Goal: Transaction & Acquisition: Purchase product/service

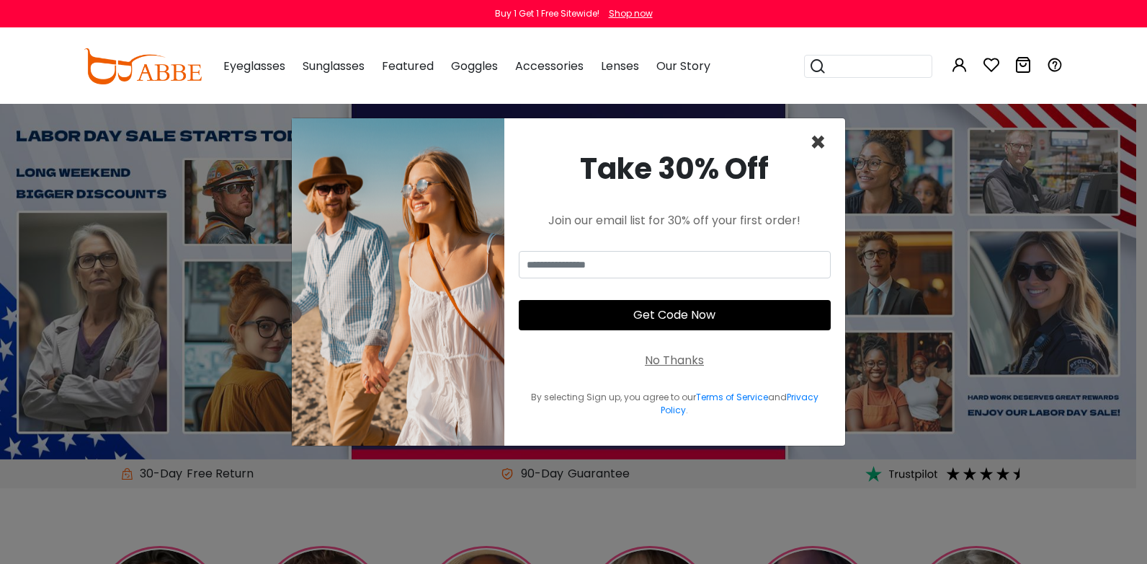
click at [814, 144] on span "×" at bounding box center [818, 142] width 17 height 37
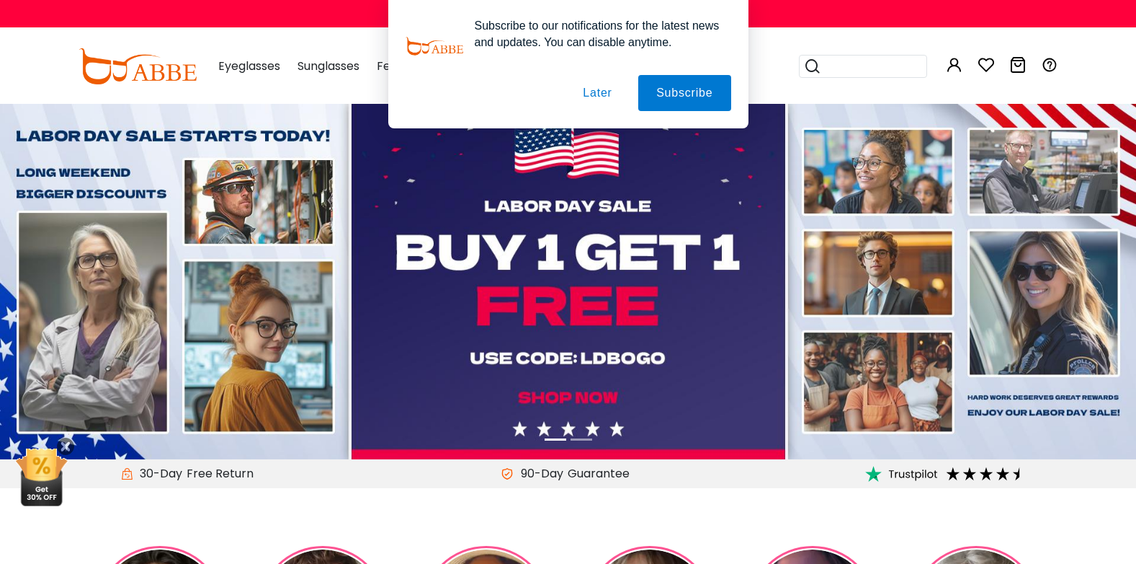
click at [605, 94] on button "Later" at bounding box center [597, 93] width 65 height 36
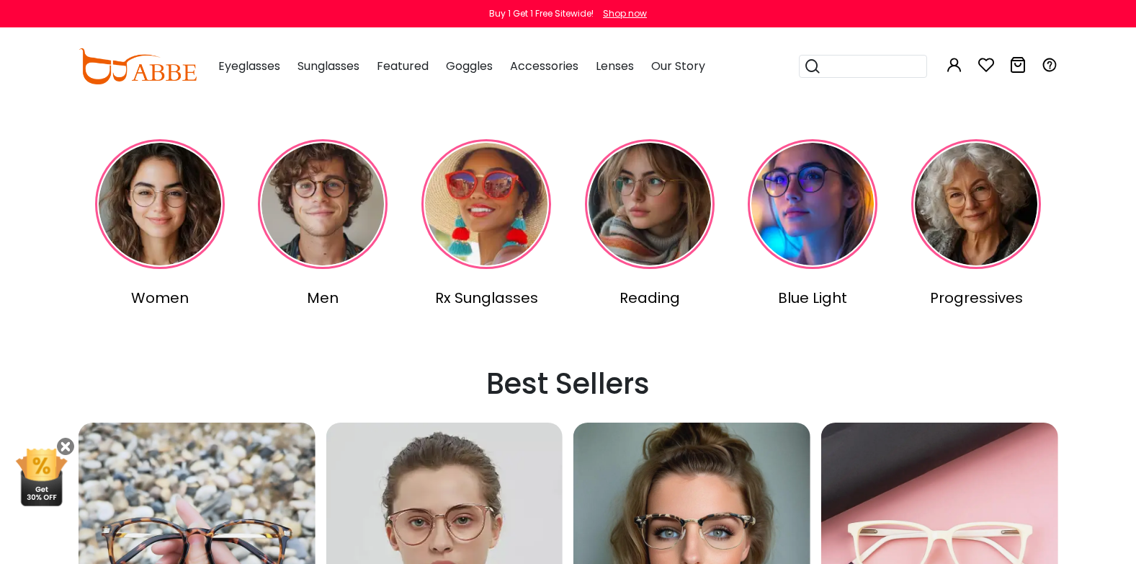
scroll to position [432, 0]
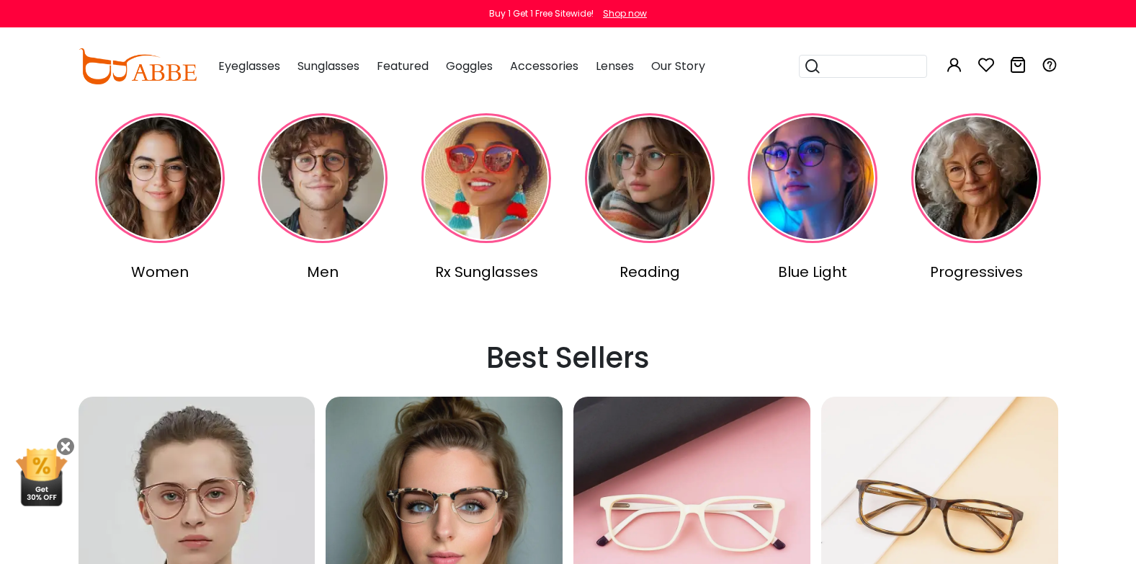
click at [166, 215] on img at bounding box center [160, 178] width 130 height 130
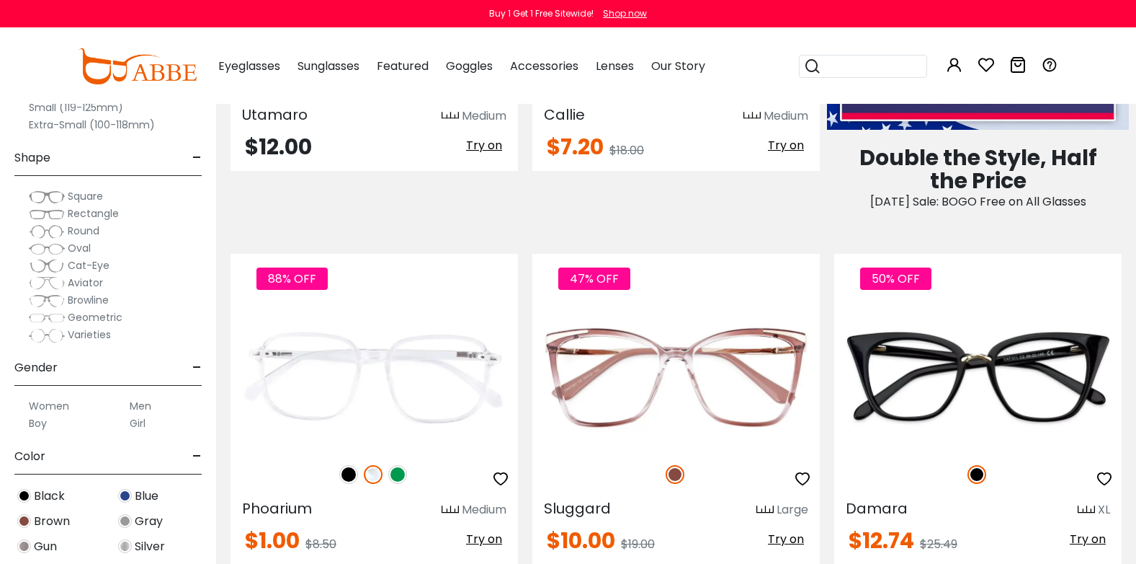
scroll to position [937, 0]
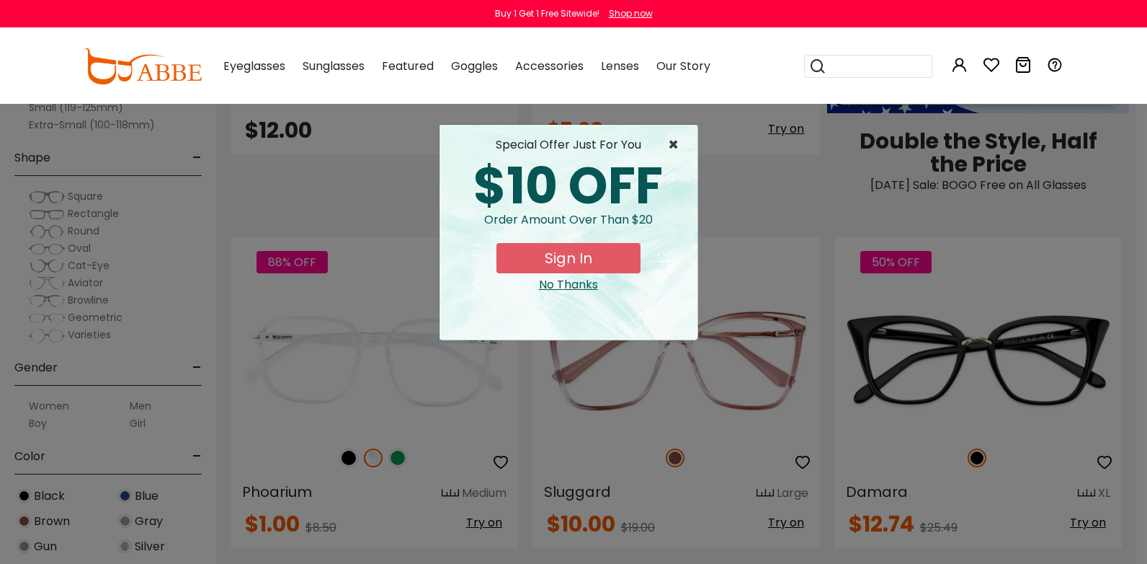
click at [674, 149] on span "×" at bounding box center [677, 144] width 18 height 17
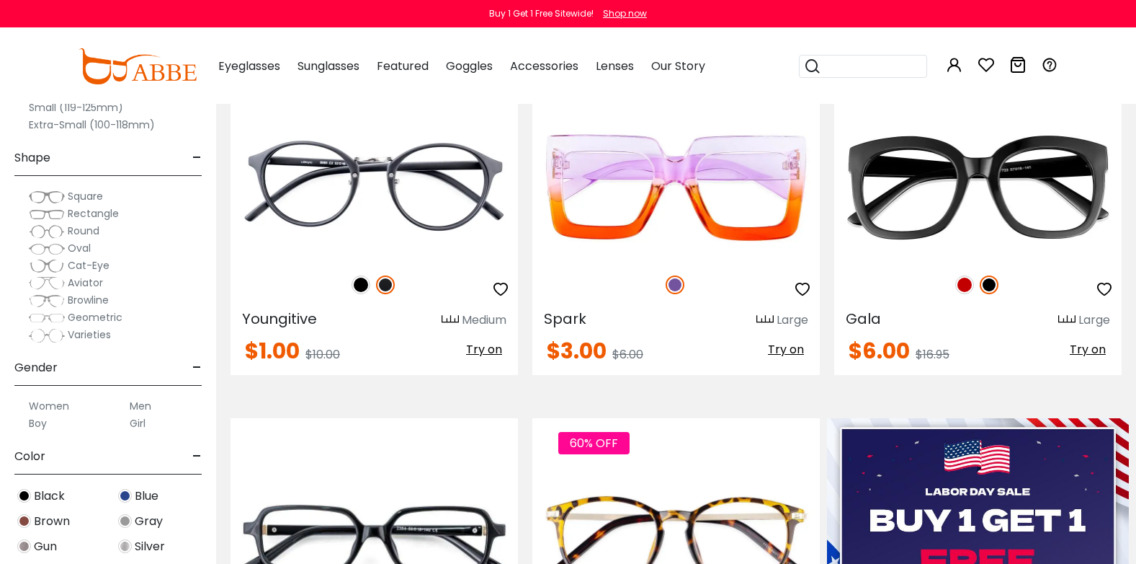
scroll to position [0, 0]
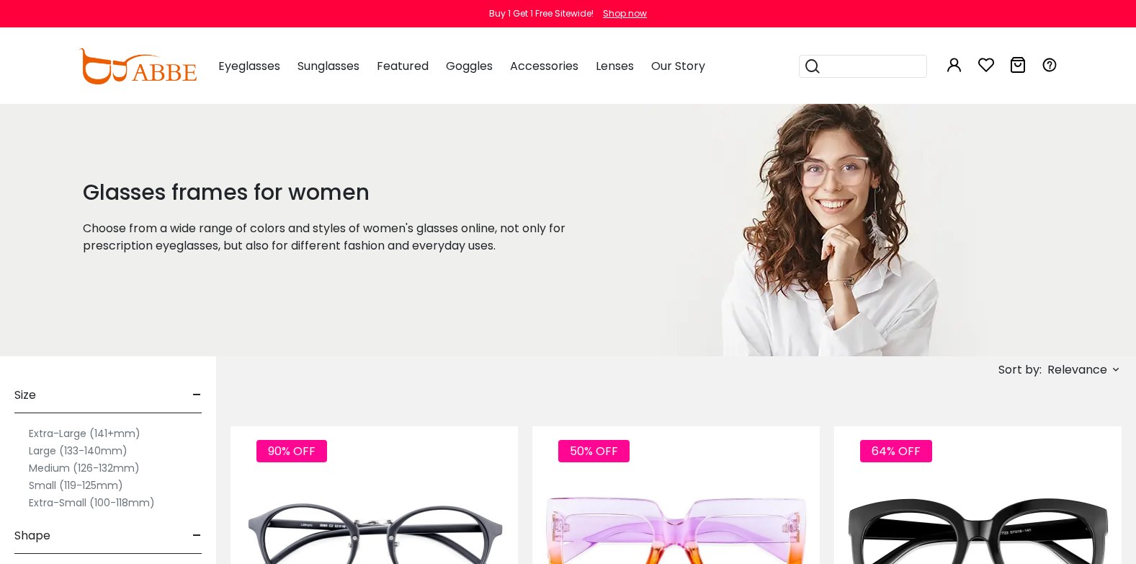
click at [1101, 369] on span "Relevance" at bounding box center [1078, 370] width 60 height 26
click at [1059, 462] on label "Prices Low To High" at bounding box center [1062, 462] width 104 height 17
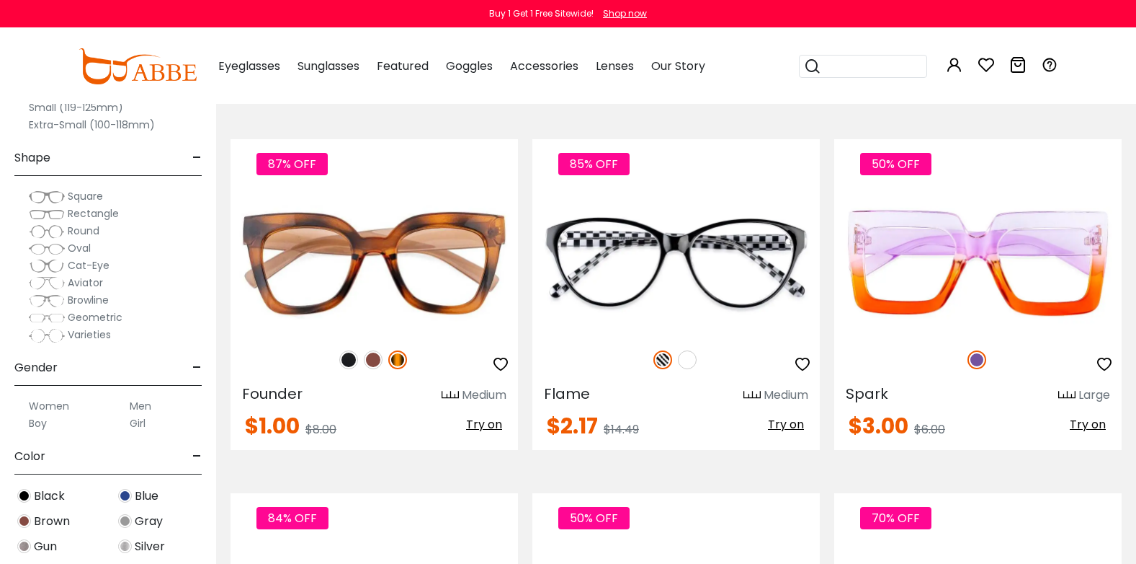
scroll to position [6558, 0]
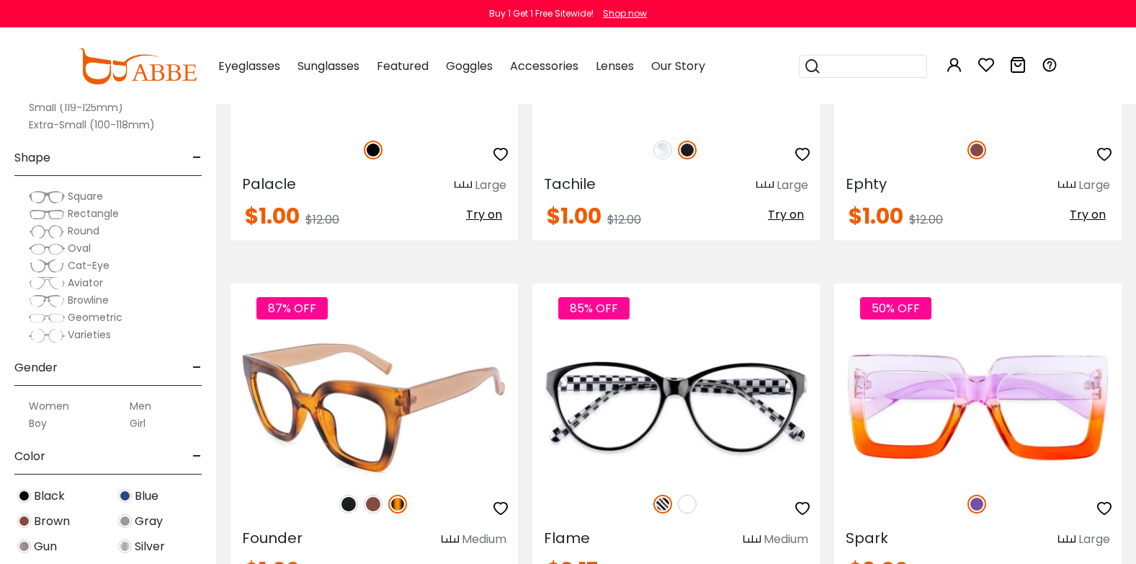
click at [345, 506] on img at bounding box center [348, 503] width 19 height 19
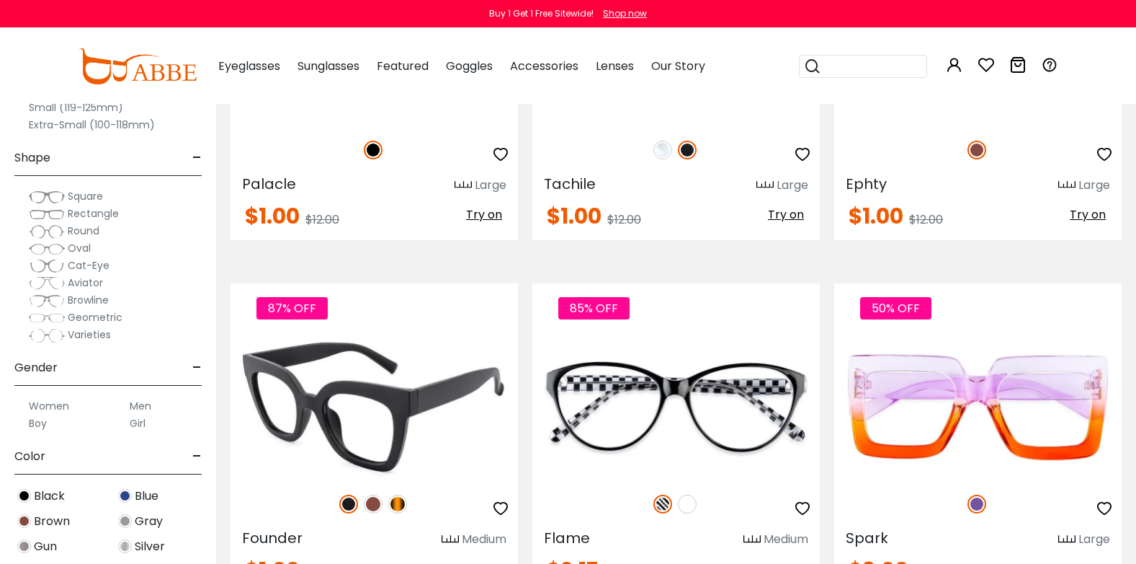
click at [375, 505] on img at bounding box center [373, 503] width 19 height 19
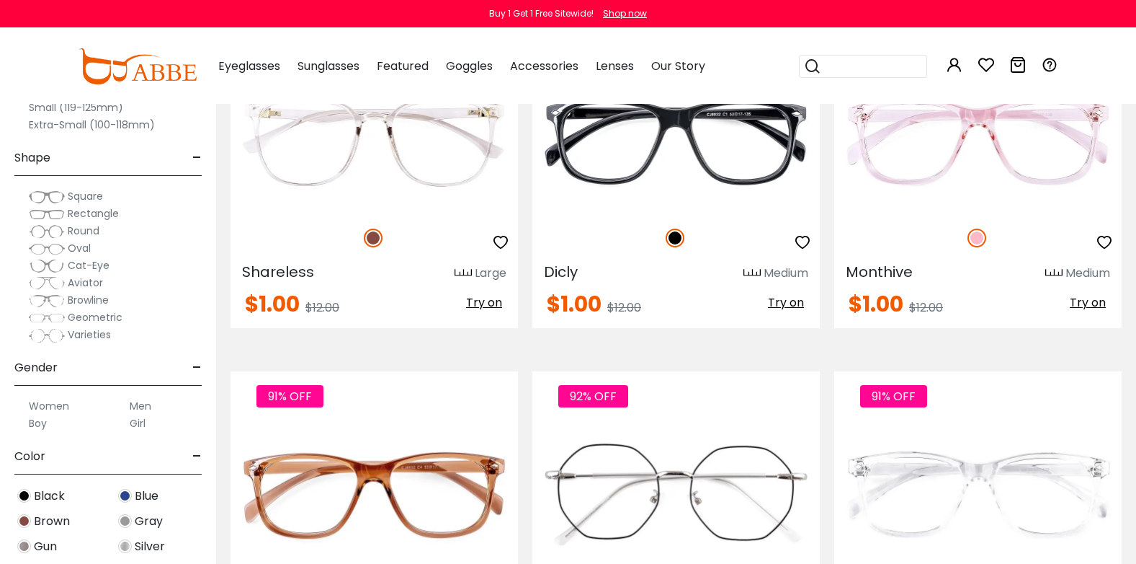
scroll to position [5549, 0]
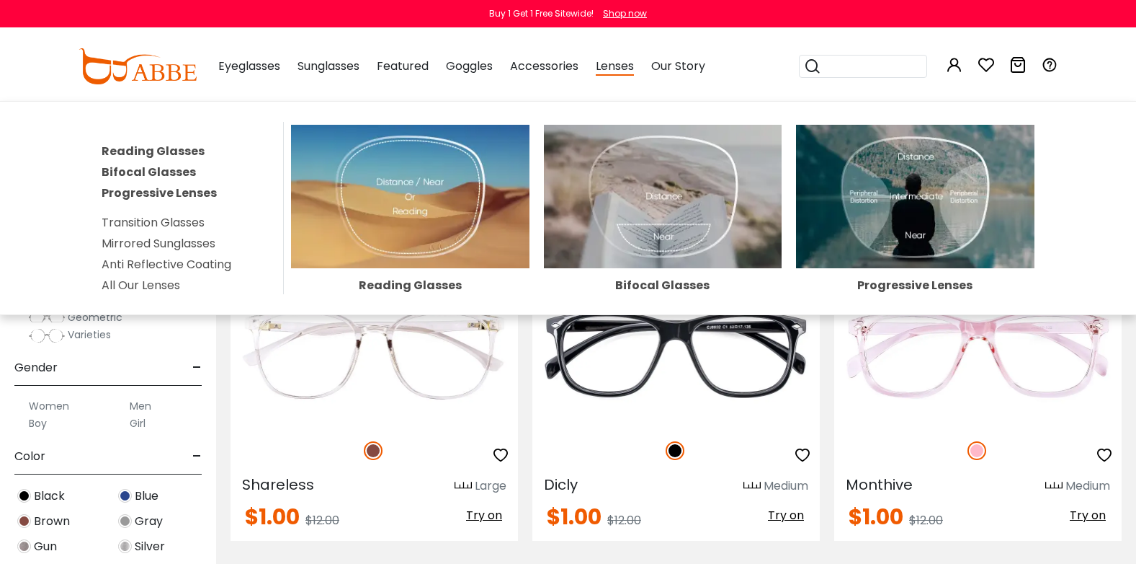
click at [164, 283] on link "All Our Lenses" at bounding box center [141, 285] width 79 height 17
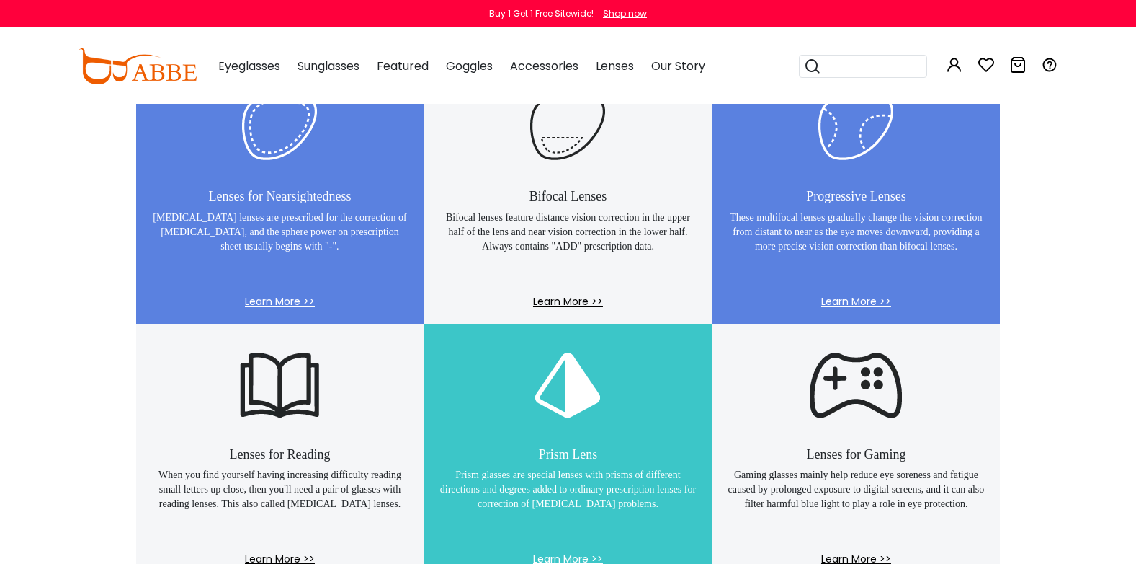
scroll to position [937, 0]
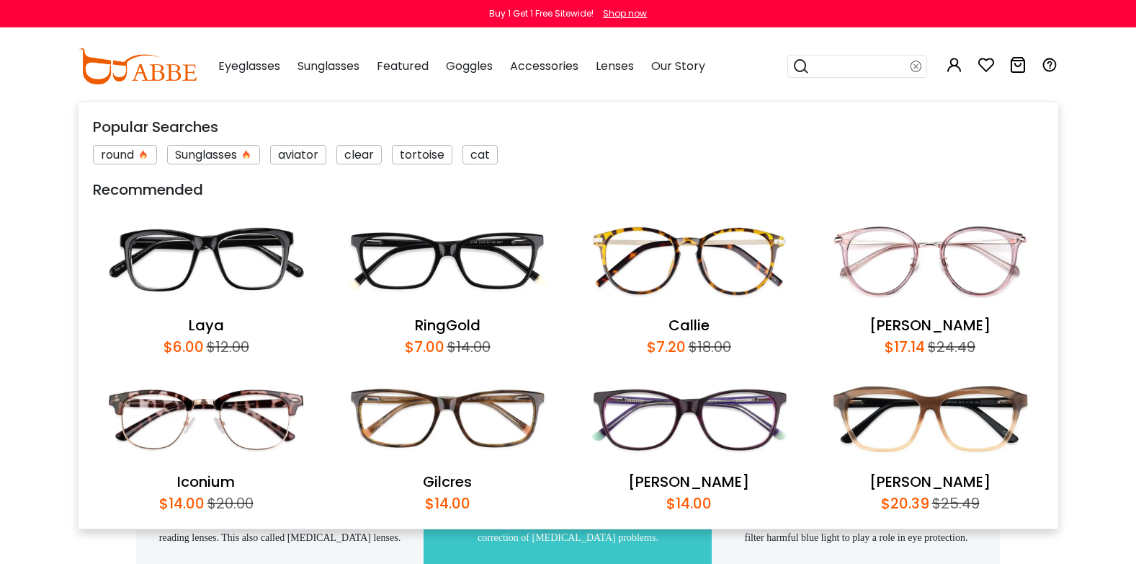
click at [871, 66] on input "search" at bounding box center [860, 66] width 101 height 22
type input "******"
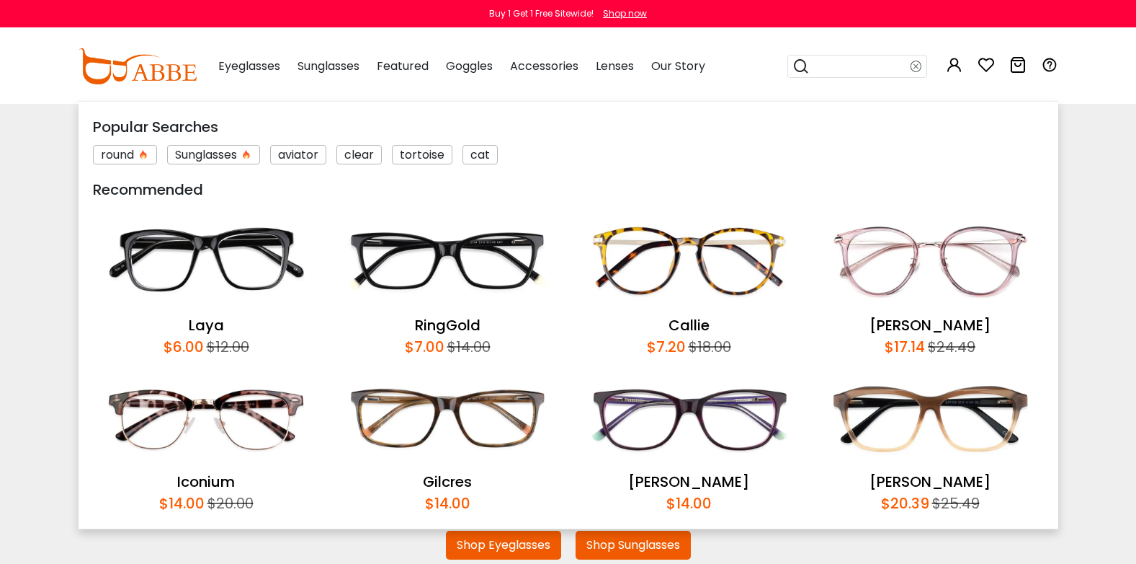
click at [871, 66] on input "search" at bounding box center [860, 66] width 101 height 22
type input "*******"
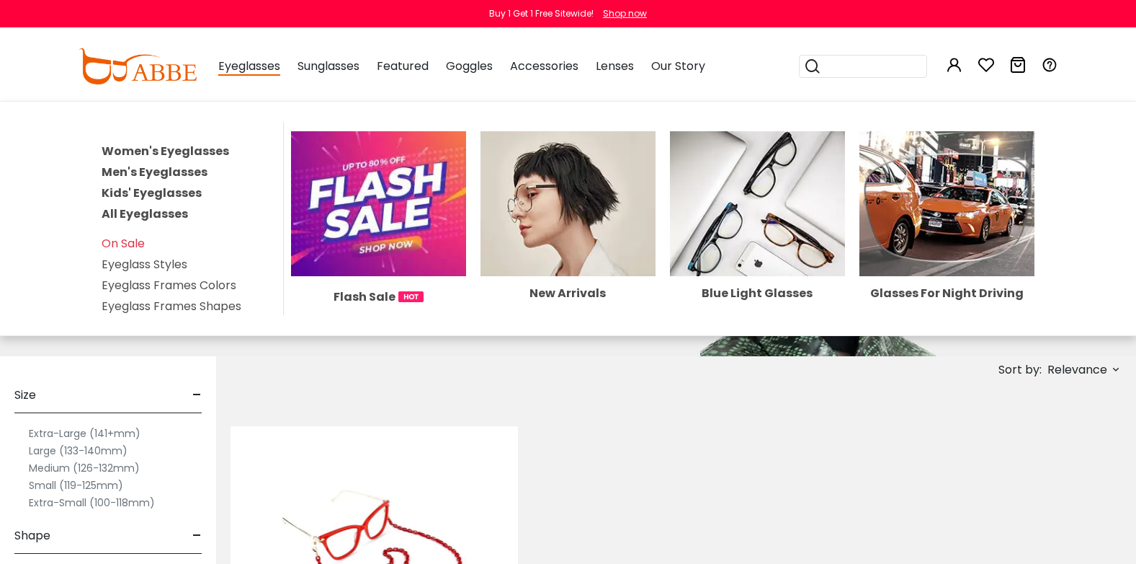
click at [218, 147] on link "Women's Eyeglasses" at bounding box center [166, 151] width 128 height 17
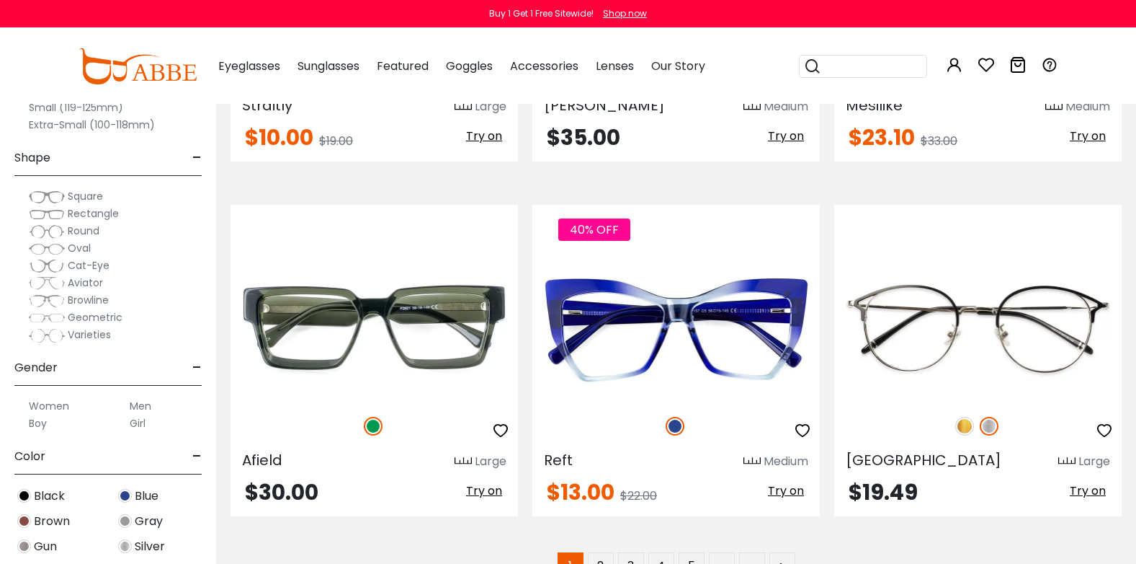
scroll to position [7134, 0]
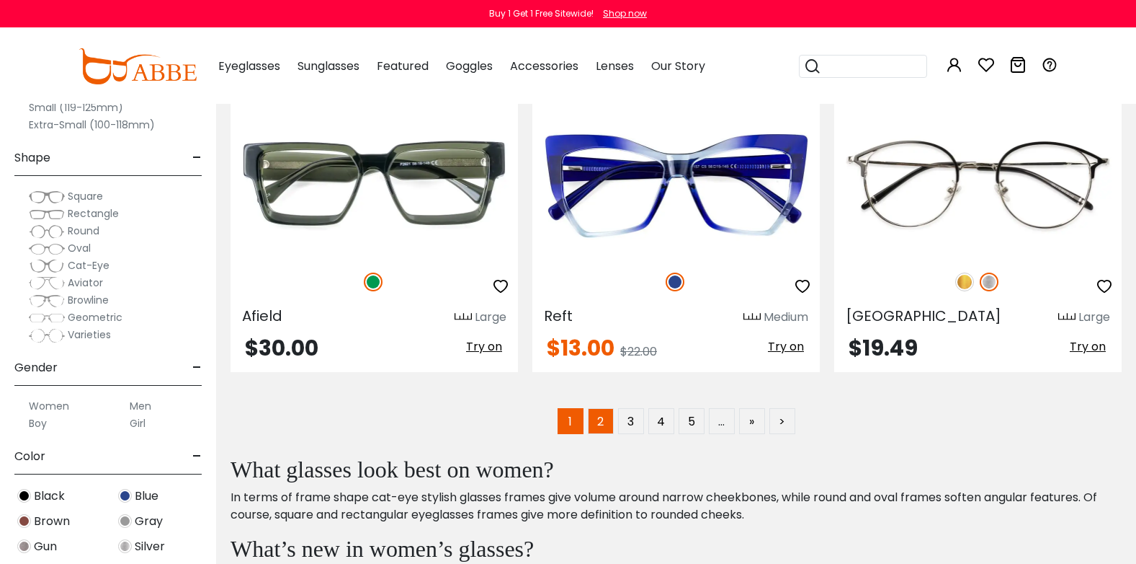
click at [599, 421] on link "2" at bounding box center [601, 421] width 26 height 26
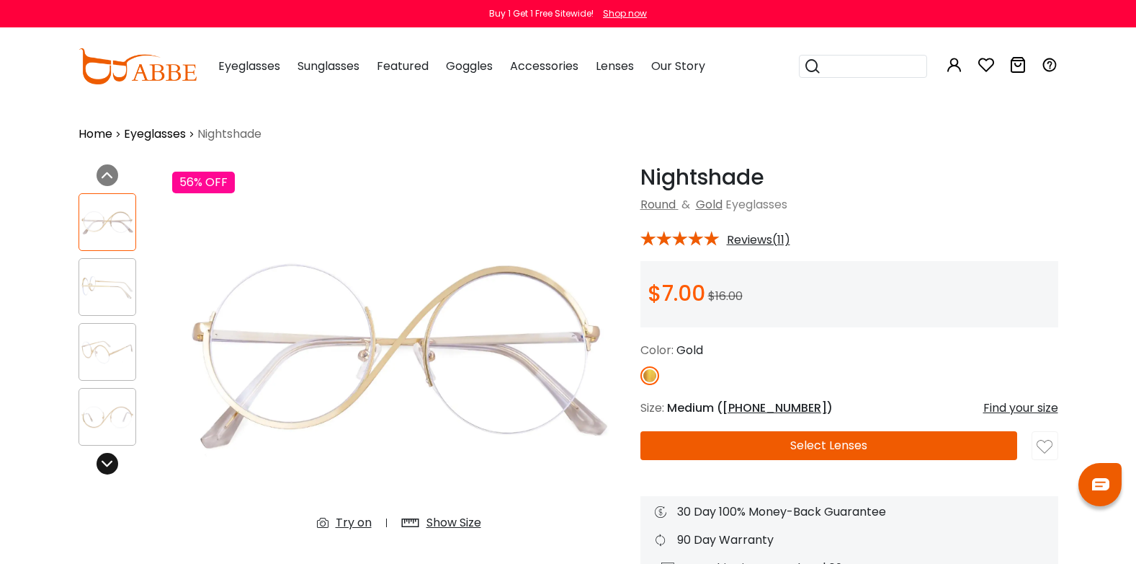
click at [109, 466] on icon at bounding box center [108, 464] width 12 height 12
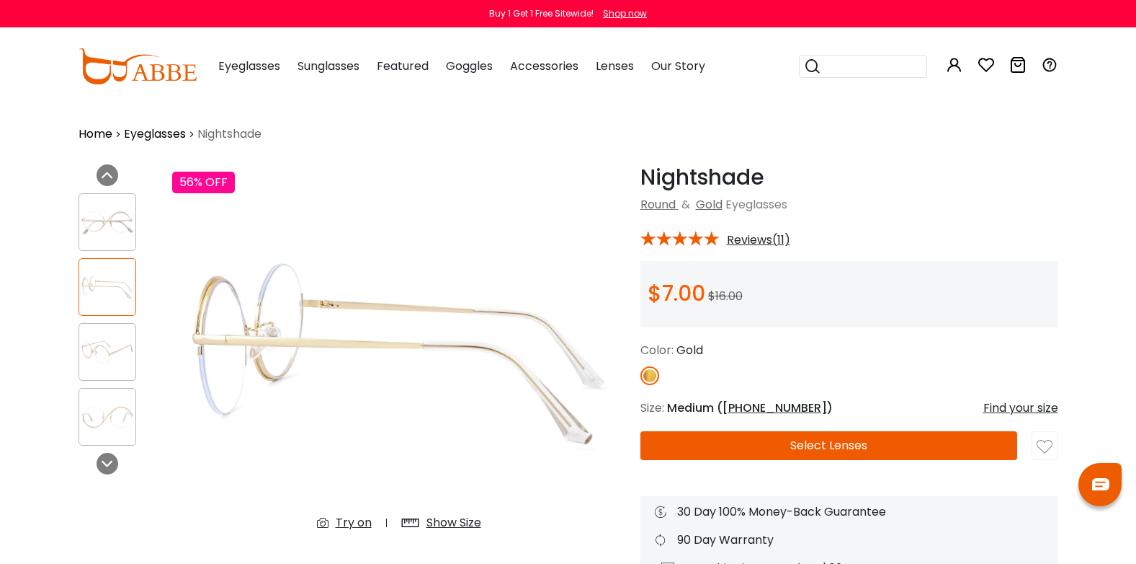
click at [119, 429] on img at bounding box center [107, 417] width 56 height 28
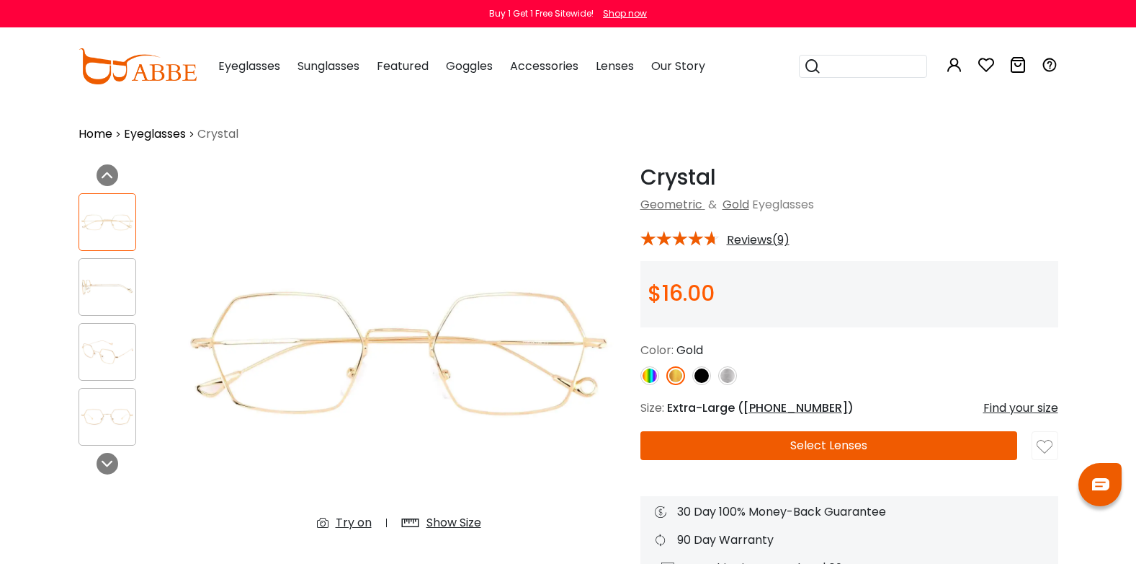
click at [92, 458] on div "Previous Next" at bounding box center [118, 369] width 94 height 411
click at [107, 468] on icon at bounding box center [108, 464] width 12 height 12
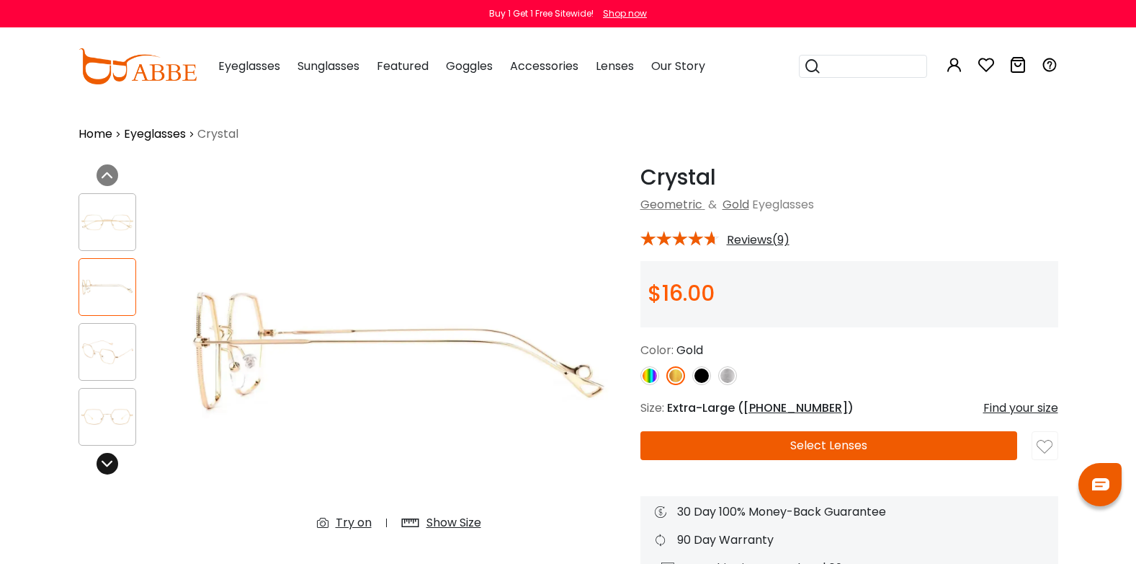
click at [115, 460] on div at bounding box center [108, 464] width 22 height 22
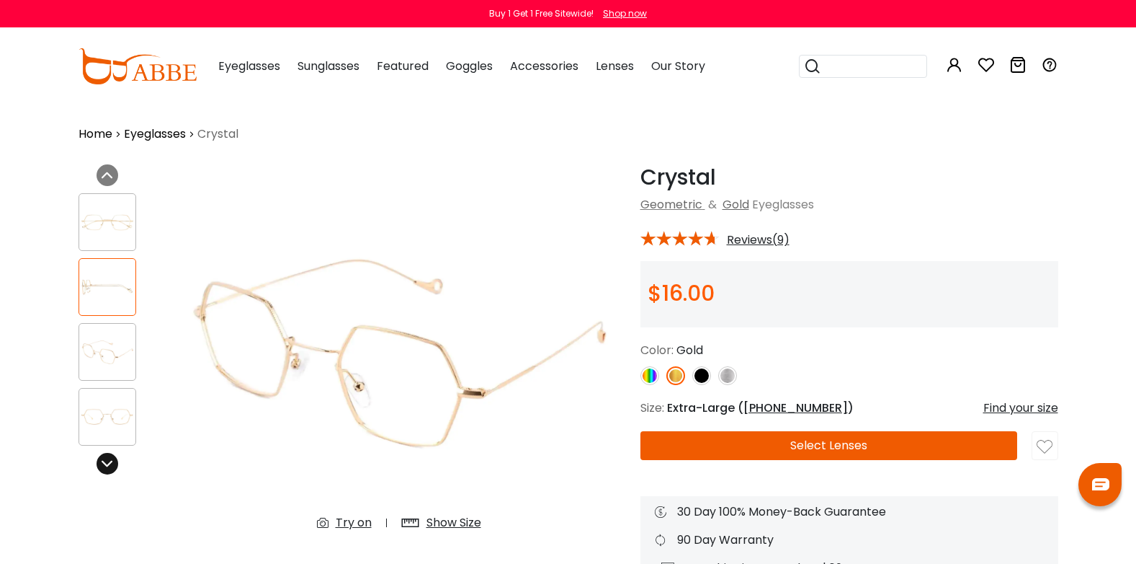
click at [110, 460] on icon at bounding box center [108, 464] width 12 height 12
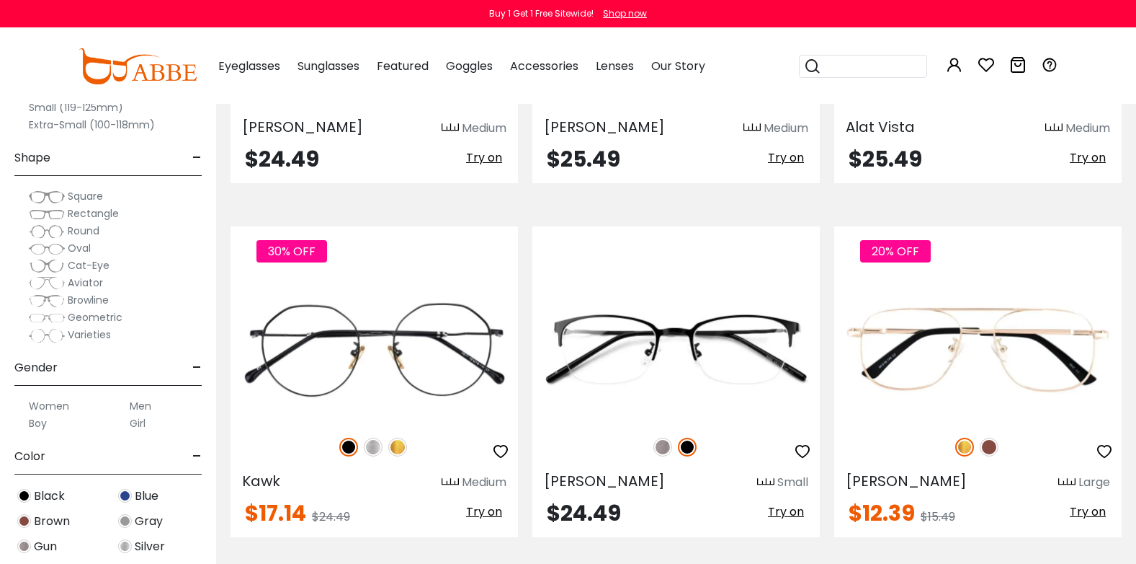
scroll to position [4828, 0]
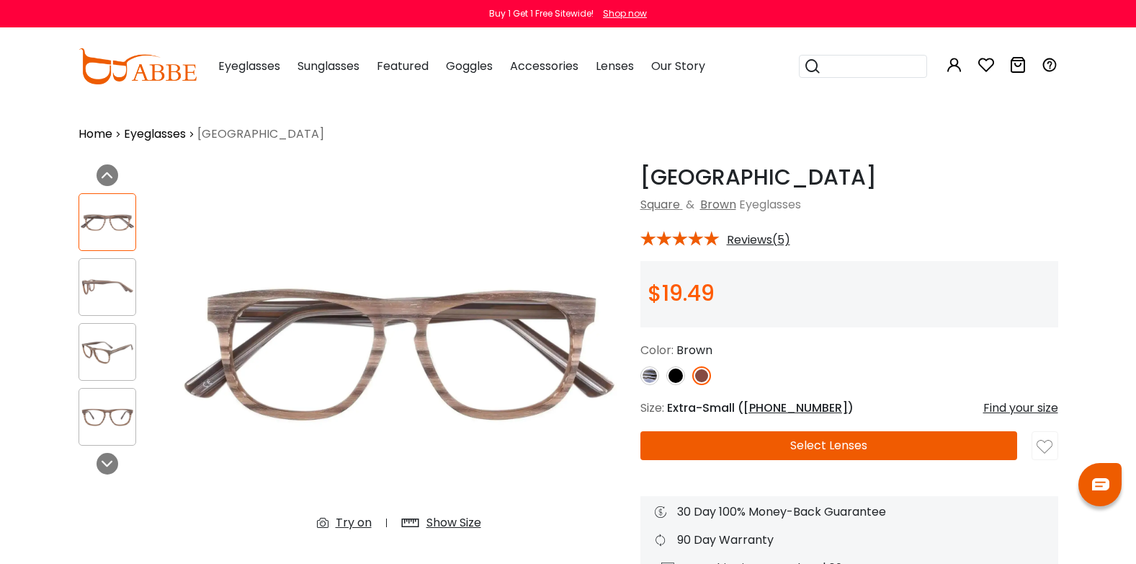
click at [126, 406] on img at bounding box center [107, 417] width 56 height 28
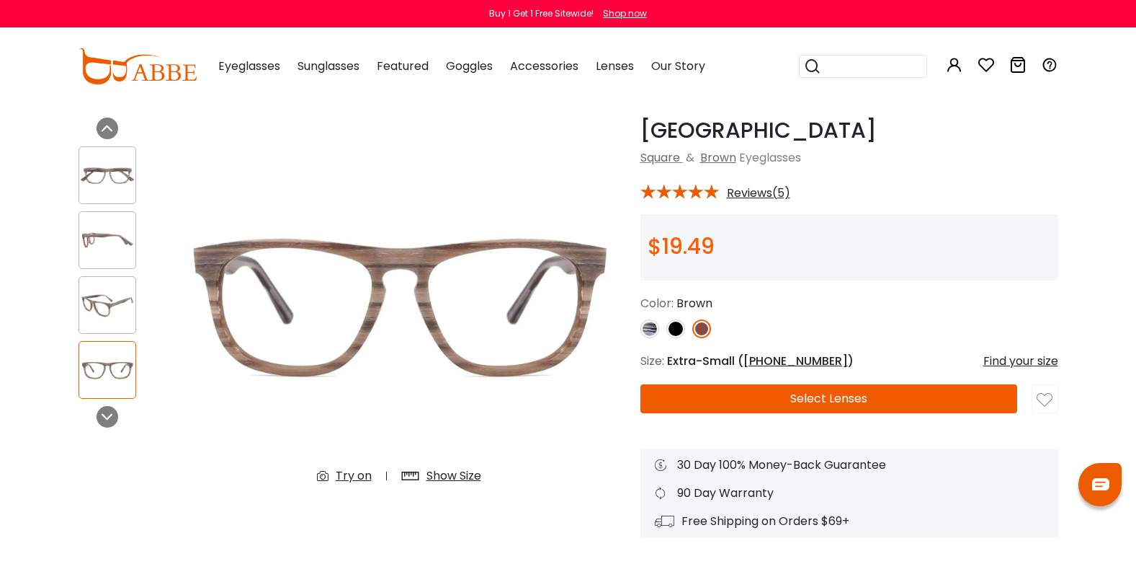
scroll to position [72, 0]
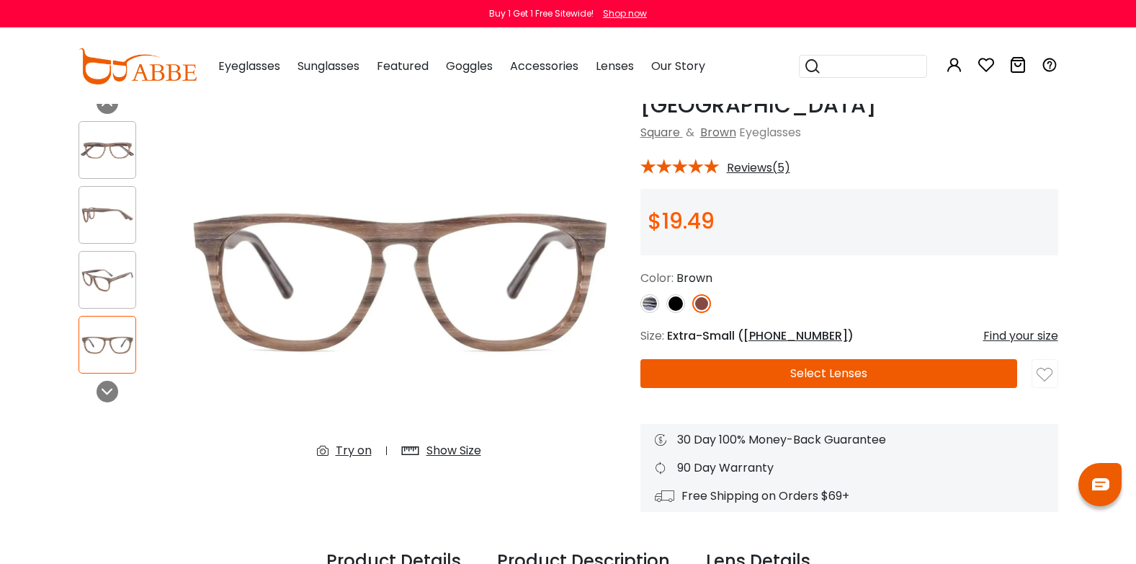
click at [676, 303] on img at bounding box center [676, 303] width 19 height 19
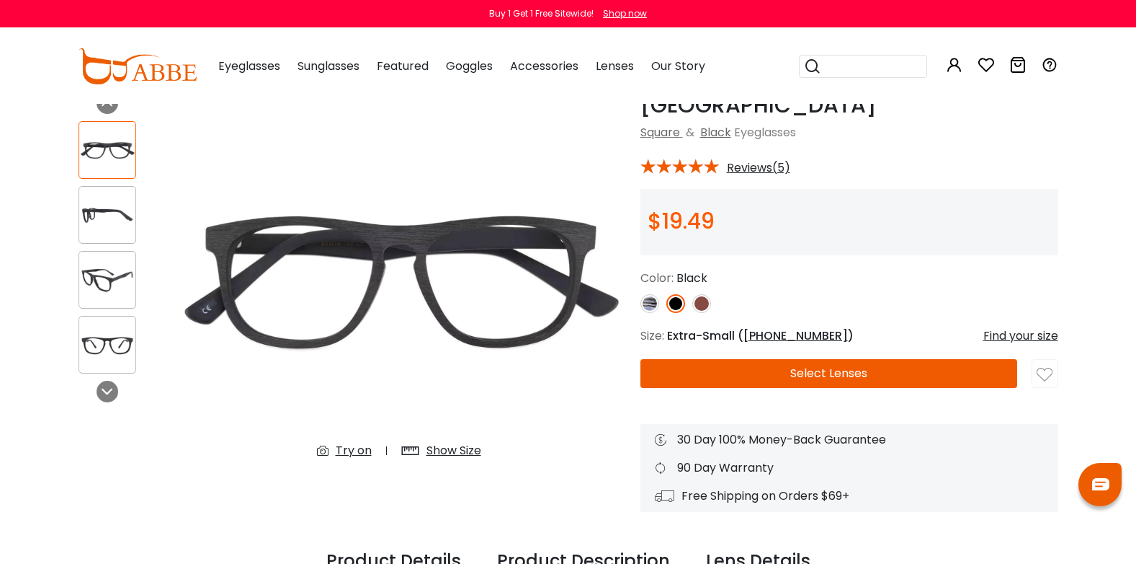
click at [649, 306] on img at bounding box center [650, 303] width 19 height 19
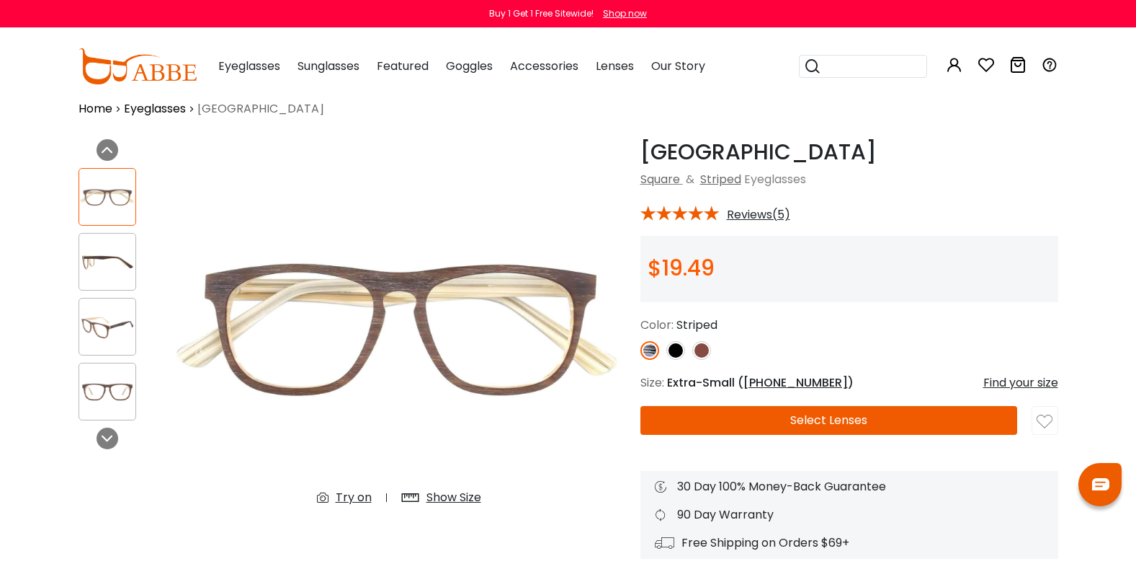
scroll to position [0, 0]
